Goal: Browse casually: Explore the website without a specific task or goal

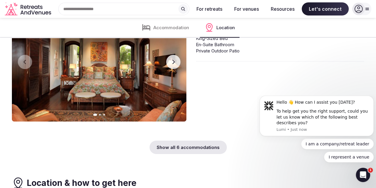
scroll to position [996, 0]
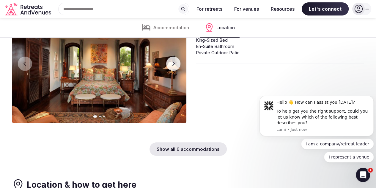
click at [180, 71] on button "Next slide" at bounding box center [173, 63] width 14 height 14
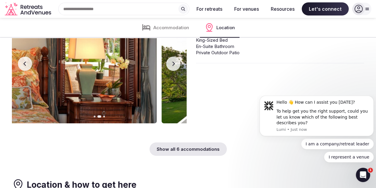
click at [180, 71] on button "Next slide" at bounding box center [173, 63] width 14 height 14
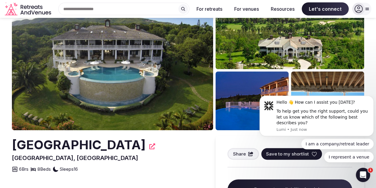
scroll to position [49, 0]
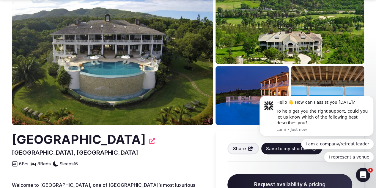
click at [193, 53] on img at bounding box center [112, 52] width 201 height 144
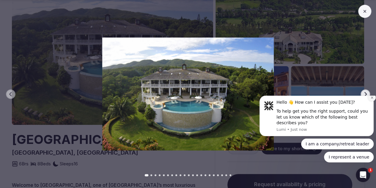
click at [371, 99] on icon "Dismiss notification" at bounding box center [371, 97] width 3 height 3
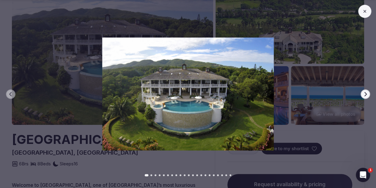
click at [371, 99] on div at bounding box center [185, 93] width 381 height 113
click at [364, 98] on button "Next slide" at bounding box center [366, 94] width 10 height 10
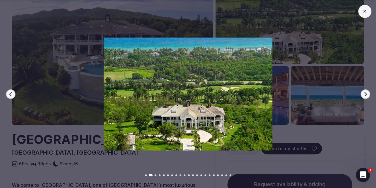
click at [364, 98] on button "Next slide" at bounding box center [366, 94] width 10 height 10
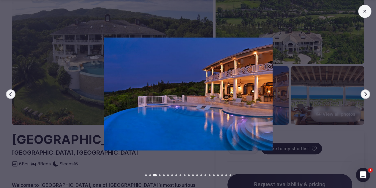
click at [364, 98] on button "Next slide" at bounding box center [366, 94] width 10 height 10
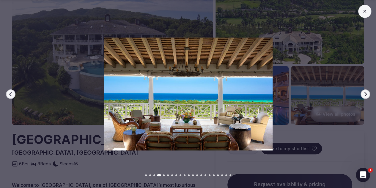
click at [364, 98] on button "Next slide" at bounding box center [366, 94] width 10 height 10
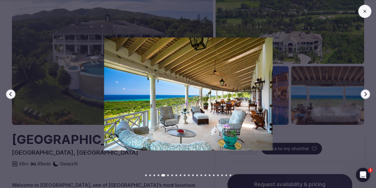
click at [364, 98] on button "Next slide" at bounding box center [366, 94] width 10 height 10
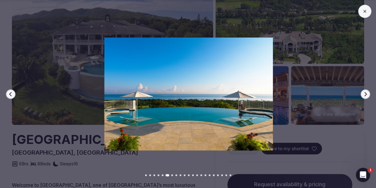
click at [364, 98] on button "Next slide" at bounding box center [366, 94] width 10 height 10
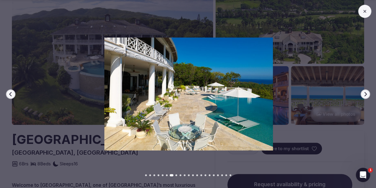
click at [364, 98] on button "Next slide" at bounding box center [366, 94] width 10 height 10
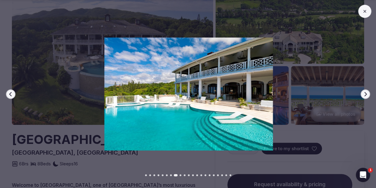
click at [364, 98] on button "Next slide" at bounding box center [366, 94] width 10 height 10
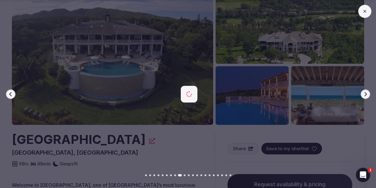
click at [364, 98] on button "Next slide" at bounding box center [366, 94] width 10 height 10
click at [366, 93] on icon "button" at bounding box center [365, 94] width 2 height 4
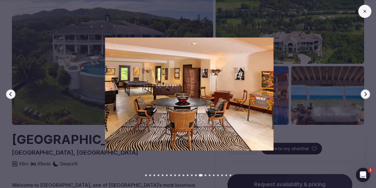
click at [366, 93] on icon "button" at bounding box center [365, 94] width 2 height 4
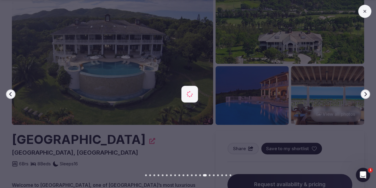
click at [366, 93] on icon "button" at bounding box center [365, 94] width 2 height 4
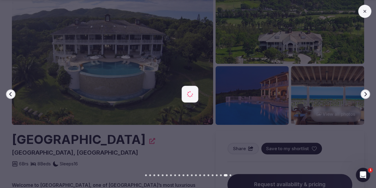
click at [366, 93] on icon "button" at bounding box center [365, 94] width 2 height 4
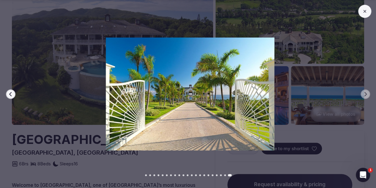
click at [360, 13] on button at bounding box center [364, 11] width 13 height 13
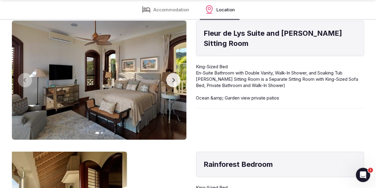
scroll to position [850, 0]
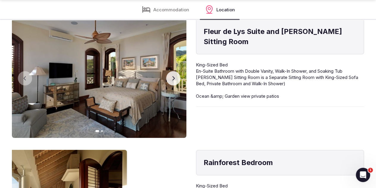
click at [176, 81] on icon "button" at bounding box center [173, 78] width 5 height 5
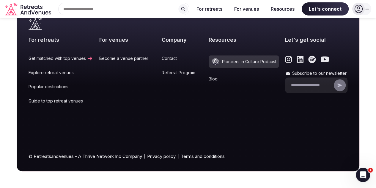
scroll to position [194, 0]
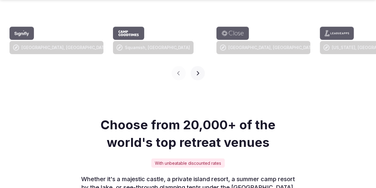
scroll to position [732, 0]
